Goal: Task Accomplishment & Management: Complete application form

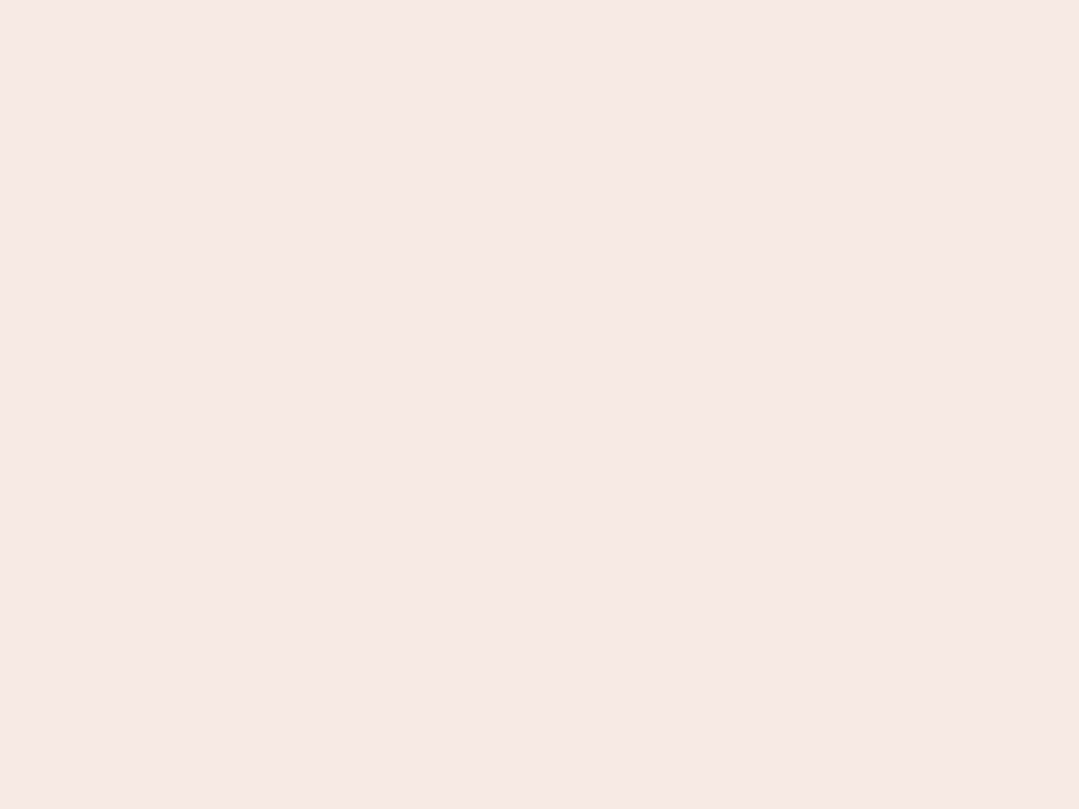
click at [540, 405] on nb-app "Almost there Thank you for registering for Newbook. Your account is under revie…" at bounding box center [539, 404] width 1079 height 809
click at [540, 0] on nb-app "Almost there Thank you for registering for Newbook. Your account is under revie…" at bounding box center [539, 404] width 1079 height 809
click at [577, 0] on nb-app "Almost there Thank you for registering for Newbook. Your account is under revie…" at bounding box center [539, 404] width 1079 height 809
click at [540, 405] on nb-app "Almost there Thank you for registering for Newbook. Your account is under revie…" at bounding box center [539, 404] width 1079 height 809
click at [540, 0] on nb-app "Almost there Thank you for registering for Newbook. Your account is under revie…" at bounding box center [539, 404] width 1079 height 809
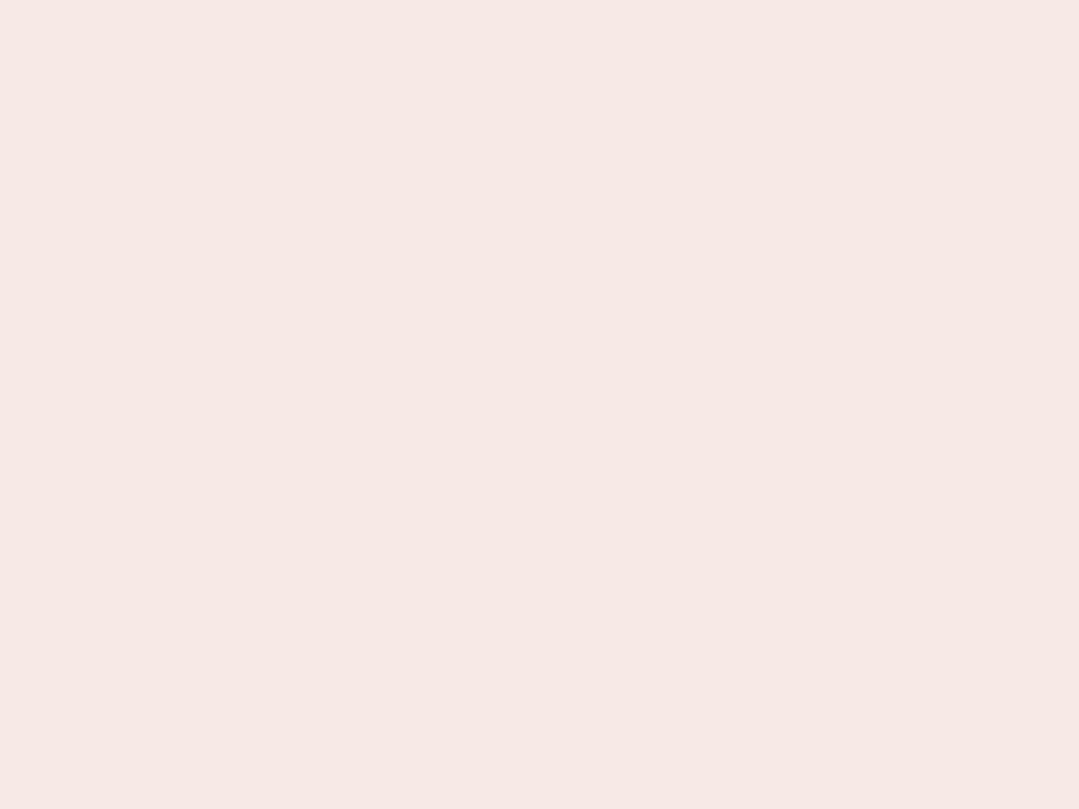
click at [377, 0] on nb-app "Almost there Thank you for registering for Newbook. Your account is under revie…" at bounding box center [539, 404] width 1079 height 809
click at [540, 405] on nb-app "Almost there Thank you for registering for Newbook. Your account is under revie…" at bounding box center [539, 404] width 1079 height 809
click at [540, 0] on nb-app "Almost there Thank you for registering for Newbook. Your account is under revie…" at bounding box center [539, 404] width 1079 height 809
click at [377, 0] on nb-app "Almost there Thank you for registering for Newbook. Your account is under revie…" at bounding box center [539, 404] width 1079 height 809
click at [540, 405] on nb-app "Almost there Thank you for registering for Newbook. Your account is under revie…" at bounding box center [539, 404] width 1079 height 809
